Goal: Find contact information: Find contact information

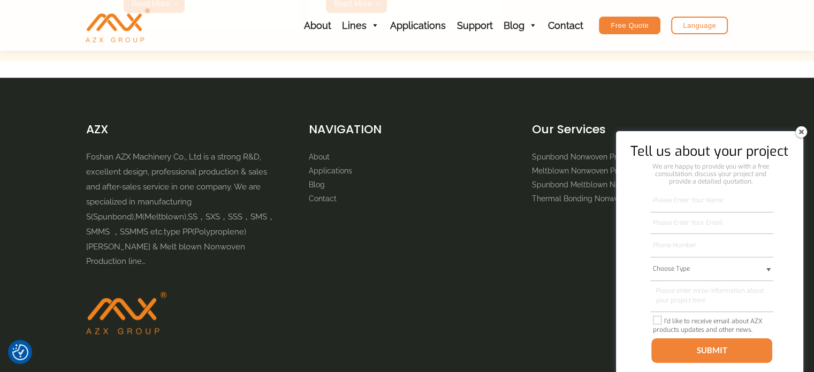
scroll to position [1177, 0]
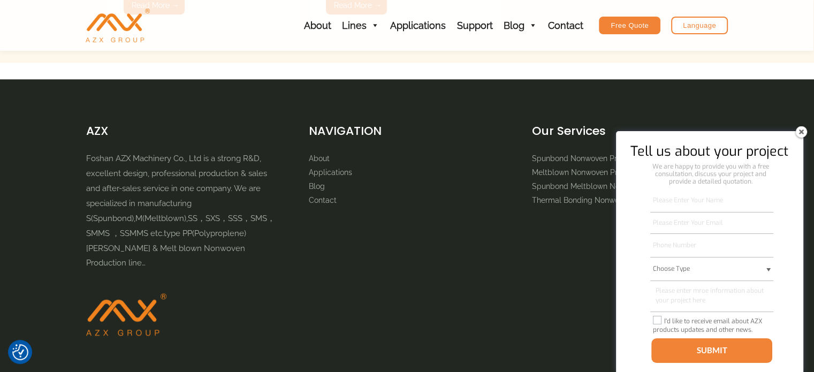
click at [337, 193] on li "Contact" at bounding box center [407, 200] width 196 height 14
click at [332, 196] on link "Contact" at bounding box center [323, 200] width 28 height 9
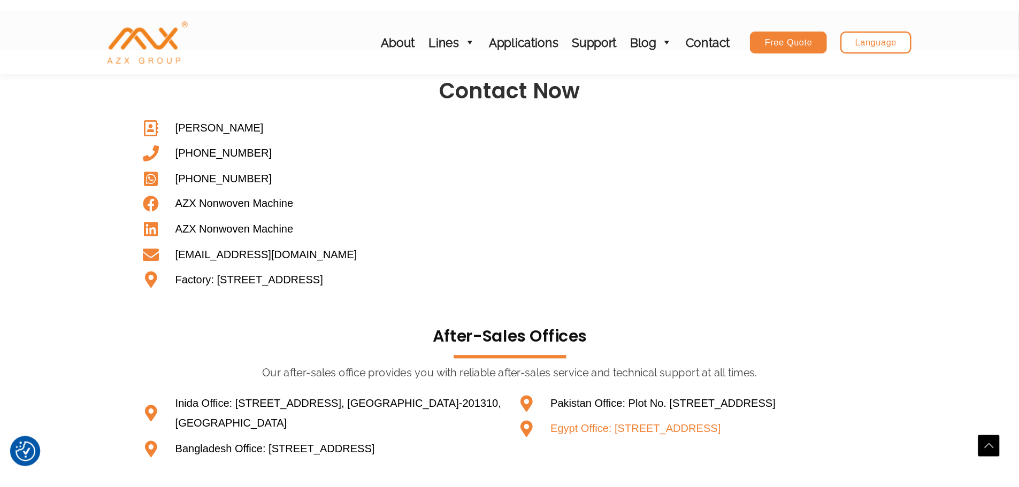
scroll to position [568, 0]
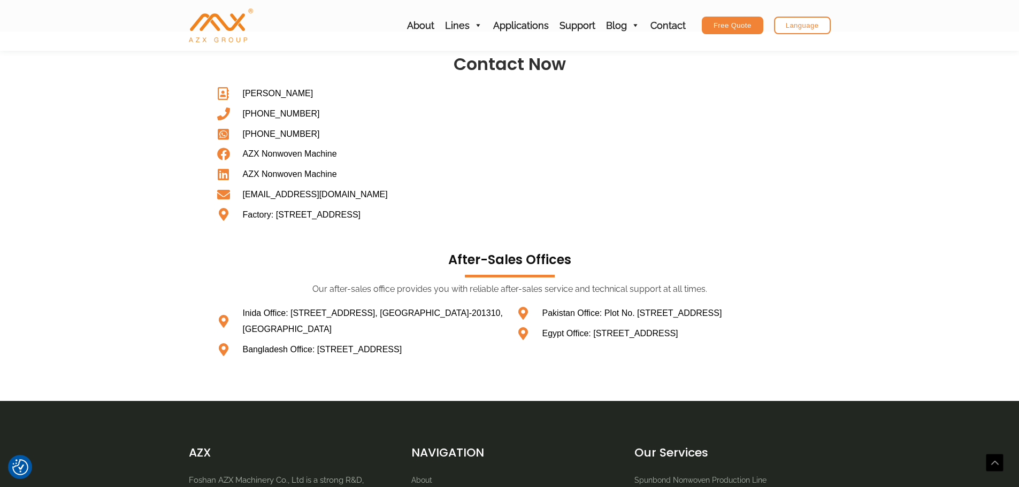
click at [156, 236] on section "Contact Now [GEOGRAPHIC_DATA] [PHONE_NUMBER] [PHONE_NUMBER] AZX Nonwoven Machin…" at bounding box center [509, 217] width 1019 height 370
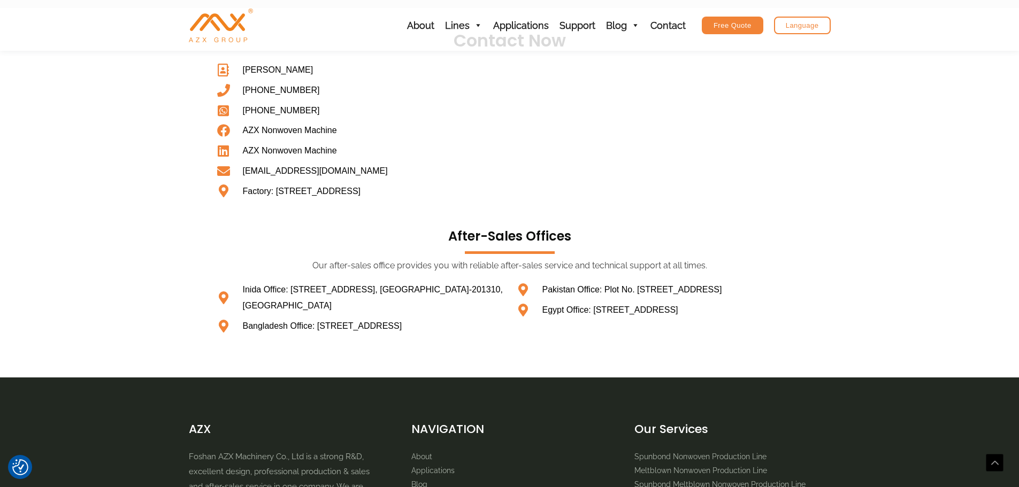
scroll to position [871, 0]
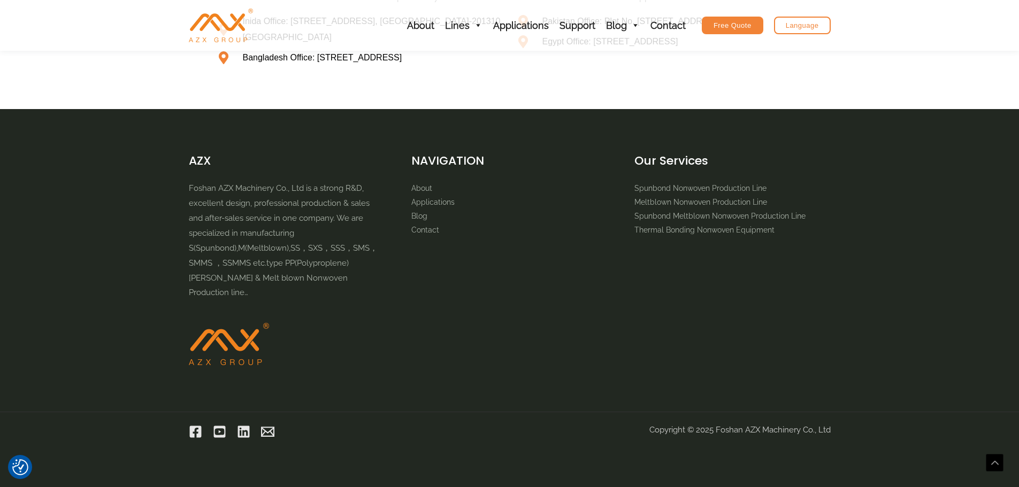
drag, startPoint x: 321, startPoint y: 220, endPoint x: 297, endPoint y: 367, distance: 149.0
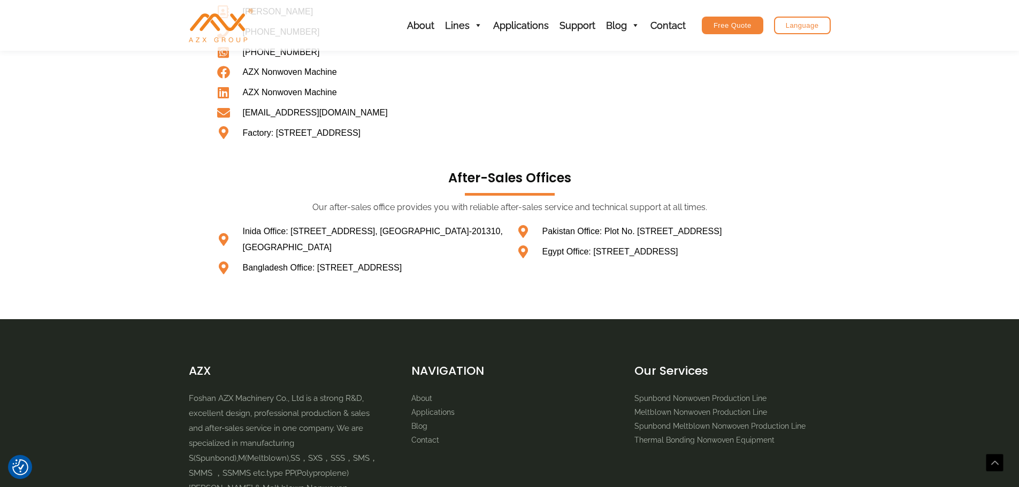
scroll to position [550, 0]
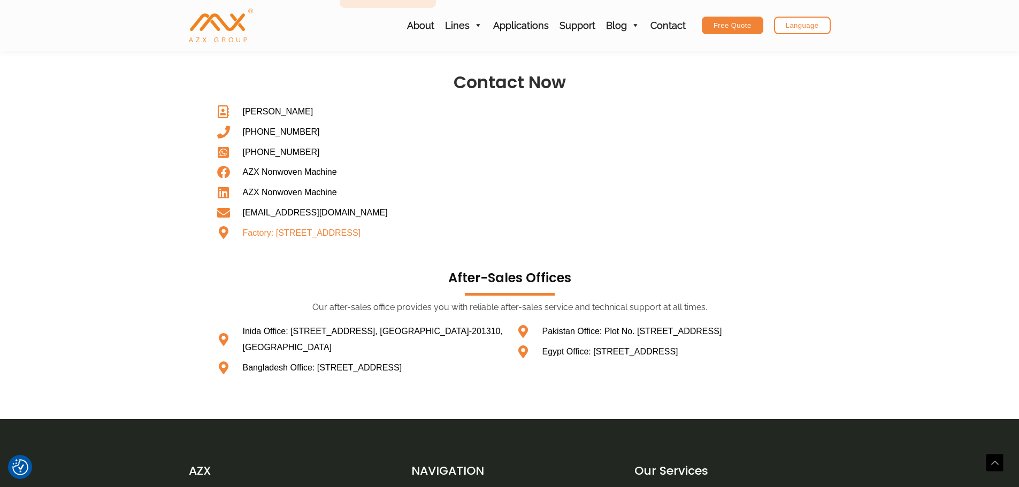
drag, startPoint x: 421, startPoint y: 253, endPoint x: 245, endPoint y: 234, distance: 177.1
click at [245, 234] on span "Factory: No. 9, Hegui Avenue, Lishui Town, Nanhai District, Foshan City, Guangd…" at bounding box center [300, 233] width 121 height 16
click at [263, 233] on span "Factory: No. 9, Hegui Avenue, Lishui Town, Nanhai District, Foshan City, Guangd…" at bounding box center [300, 233] width 121 height 16
click at [220, 239] on icon at bounding box center [224, 232] width 16 height 13
click at [313, 234] on span "Factory: No. 9, Hegui Avenue, Lishui Town, Nanhai District, Foshan City, Guangd…" at bounding box center [300, 233] width 121 height 16
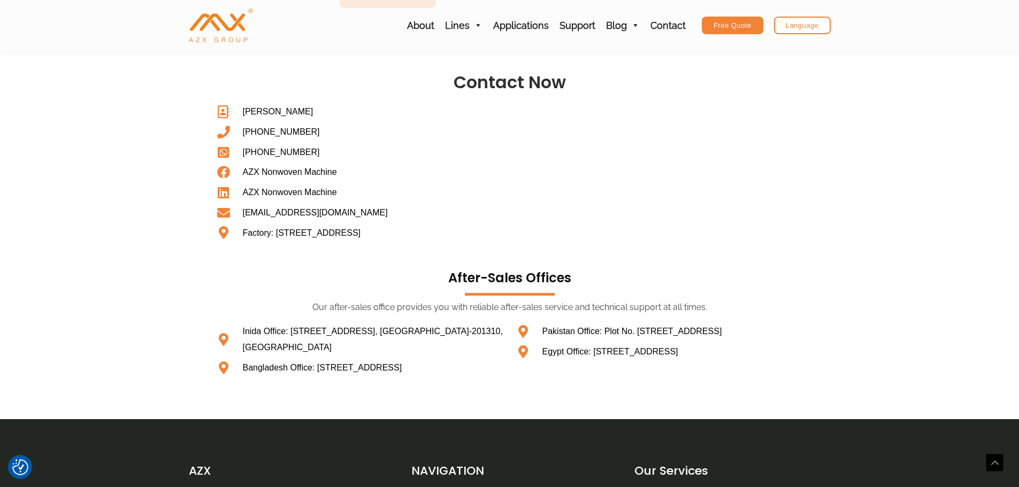
drag, startPoint x: 399, startPoint y: 250, endPoint x: 400, endPoint y: 257, distance: 7.0
click at [277, 232] on span "Factory: No. 9, Hegui Avenue, Lishui Town, Nanhai District, Foshan City, Guangd…" at bounding box center [300, 233] width 121 height 16
click at [361, 241] on span "Factory: No. 9, Hegui Avenue, Lishui Town, Nanhai District, Foshan City, Guangd…" at bounding box center [300, 233] width 121 height 16
drag, startPoint x: 424, startPoint y: 249, endPoint x: 245, endPoint y: 231, distance: 180.1
click at [245, 231] on span "Factory: No. 9, Hegui Avenue, Lishui Town, Nanhai District, Foshan City, Guangd…" at bounding box center [300, 233] width 121 height 16
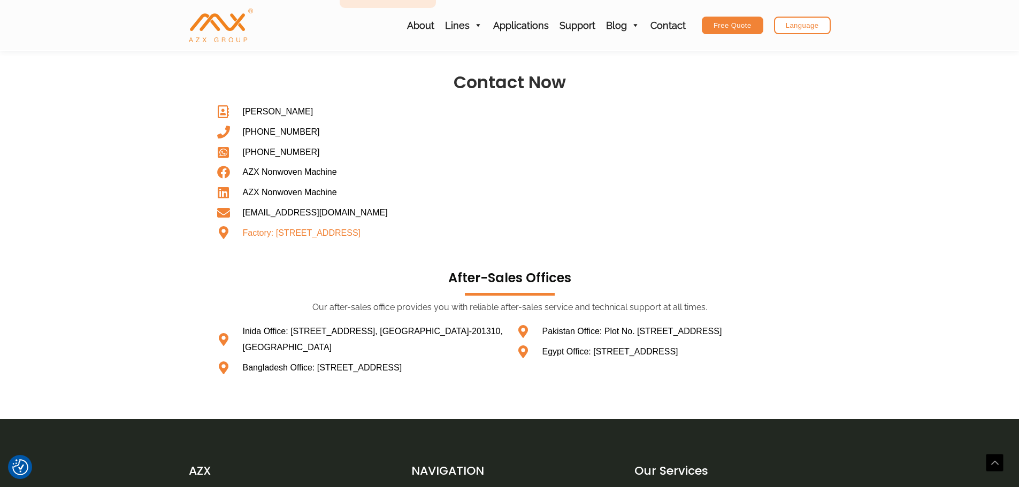
drag, startPoint x: 274, startPoint y: 233, endPoint x: 291, endPoint y: 235, distance: 17.2
click at [296, 238] on span "Factory: No. 9, Hegui Avenue, Lishui Town, Nanhai District, Foshan City, Guangd…" at bounding box center [300, 233] width 121 height 16
drag, startPoint x: 276, startPoint y: 232, endPoint x: 417, endPoint y: 249, distance: 142.3
click at [361, 241] on span "Factory: No. 9, Hegui Avenue, Lishui Town, Nanhai District, Foshan City, Guangd…" at bounding box center [300, 233] width 121 height 16
copy span "No. 9, Hegui Avenue, Lishui Town, Nanhai District, Foshan City, Guangdong Provi…"
